Goal: Find specific fact: Find specific fact

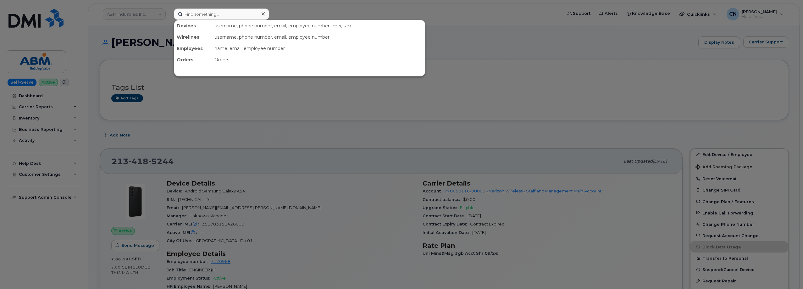
click at [206, 18] on input at bounding box center [221, 13] width 95 height 11
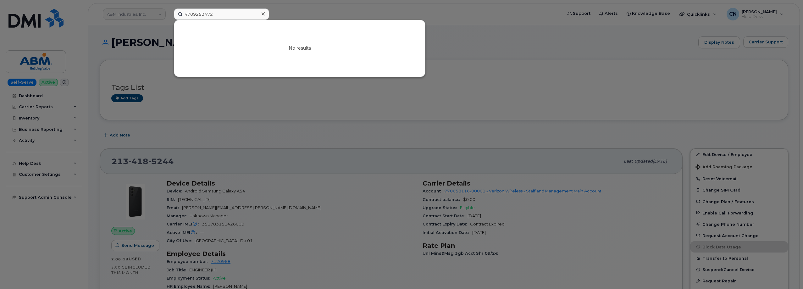
type input "4709252472"
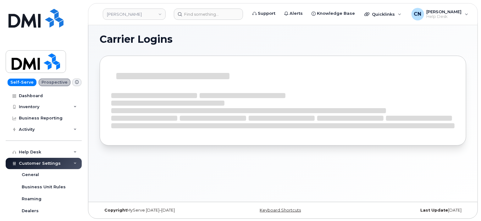
scroll to position [3, 0]
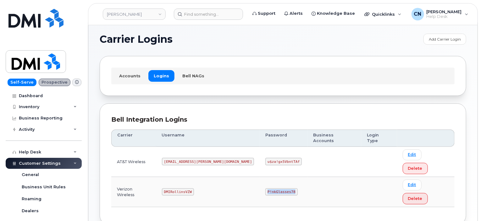
drag, startPoint x: 266, startPoint y: 166, endPoint x: 238, endPoint y: 168, distance: 28.4
click at [265, 188] on code "P!nkGlasses78" at bounding box center [281, 192] width 32 height 8
copy code "P!nkGlasses78"
